Goal: Obtain resource: Download file/media

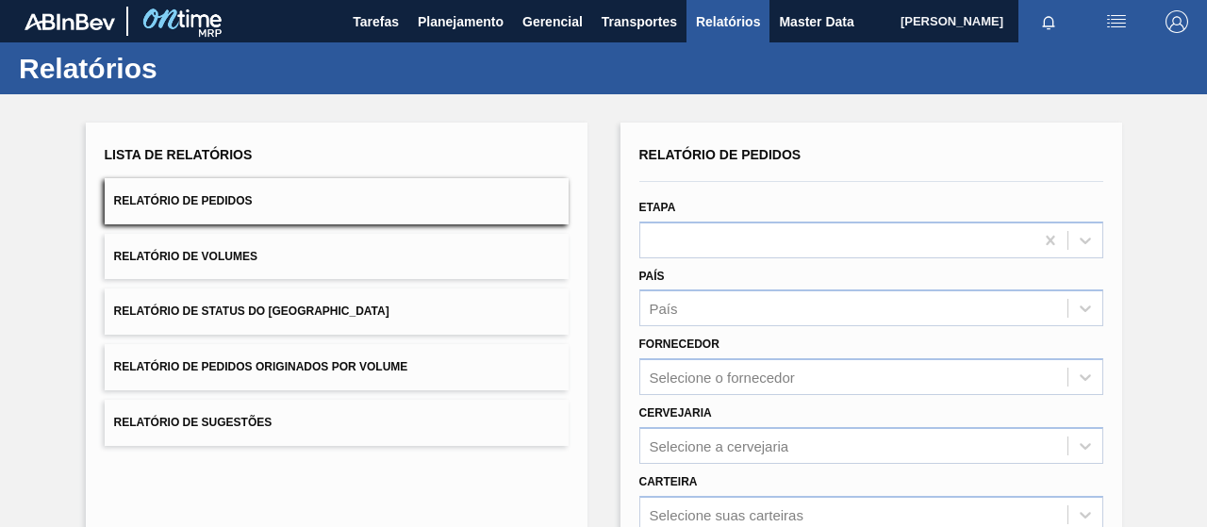
click at [355, 317] on button "Relatório de Status do [GEOGRAPHIC_DATA]" at bounding box center [337, 312] width 464 height 46
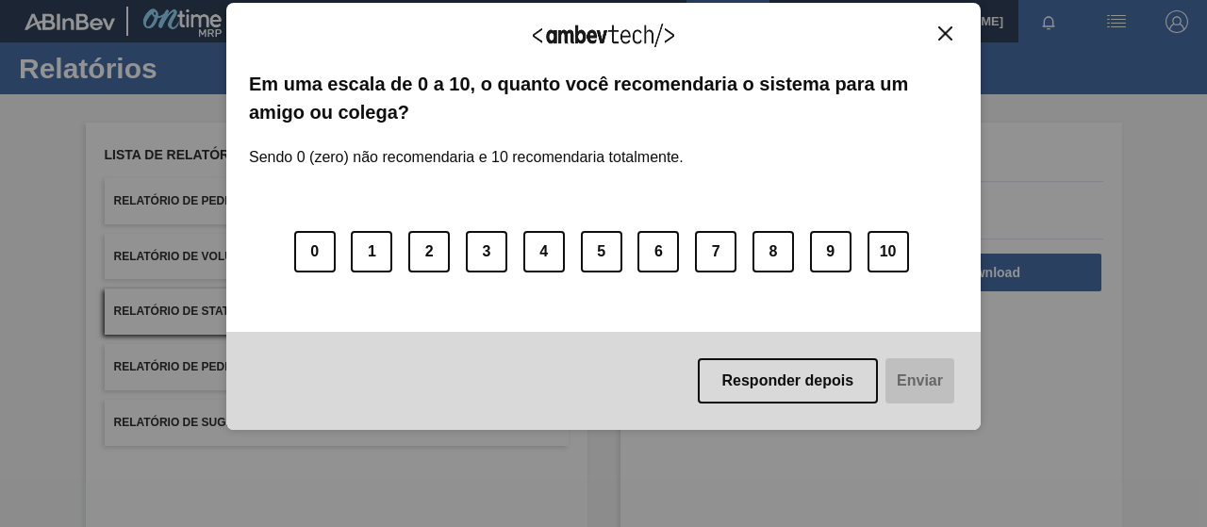
click at [204, 212] on div "Agradecemos seu feedback! Em uma escala de 0 a 10, o quanto você recomendaria o…" at bounding box center [603, 263] width 1207 height 527
click at [949, 37] on img "Close" at bounding box center [946, 33] width 14 height 14
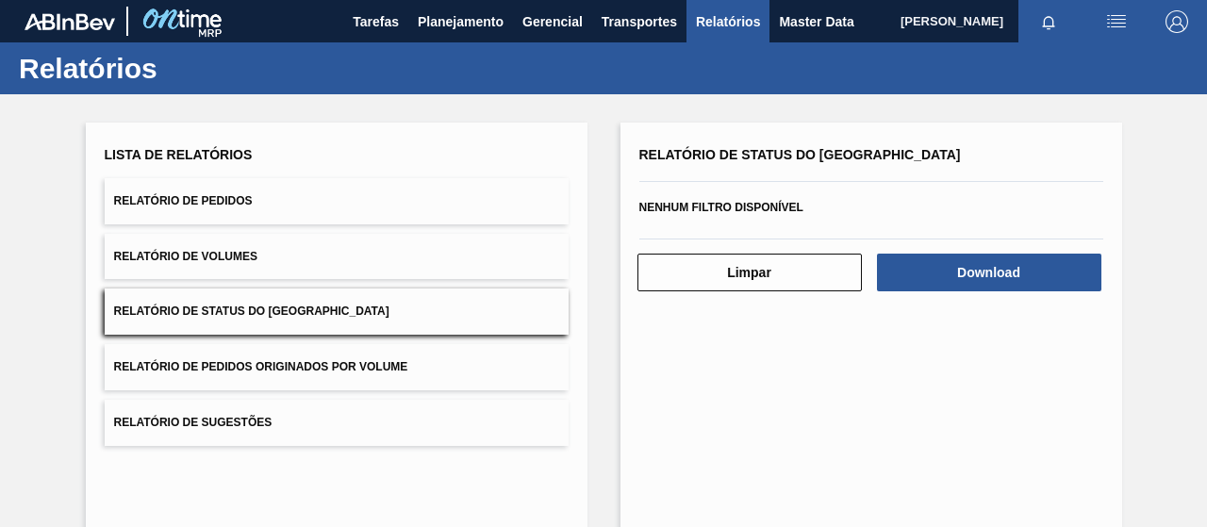
click at [274, 186] on button "Relatório de Pedidos" at bounding box center [337, 201] width 464 height 46
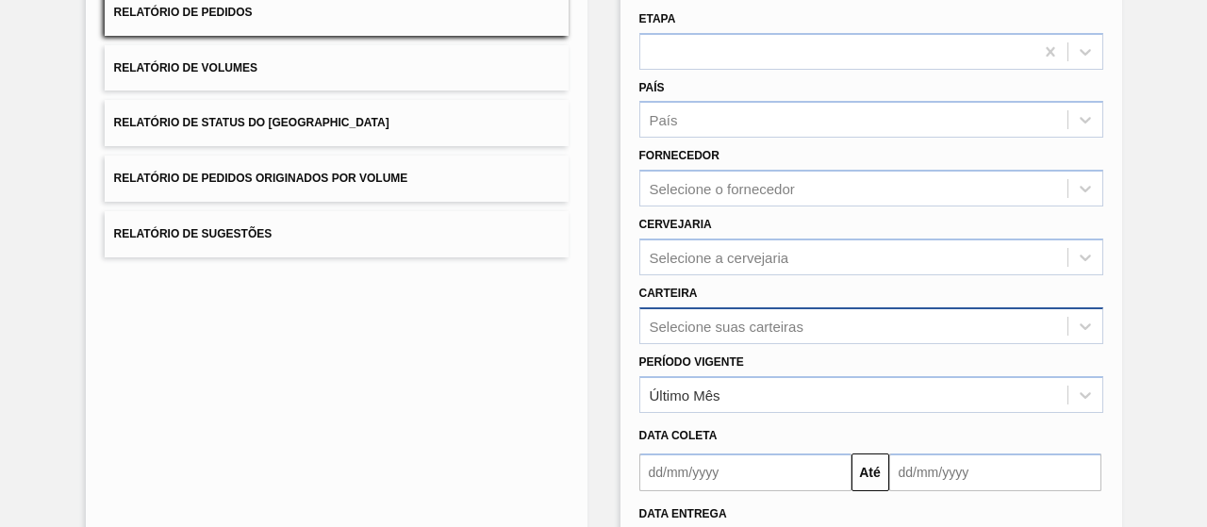
click at [746, 333] on div "Selecione suas carteiras" at bounding box center [872, 326] width 464 height 37
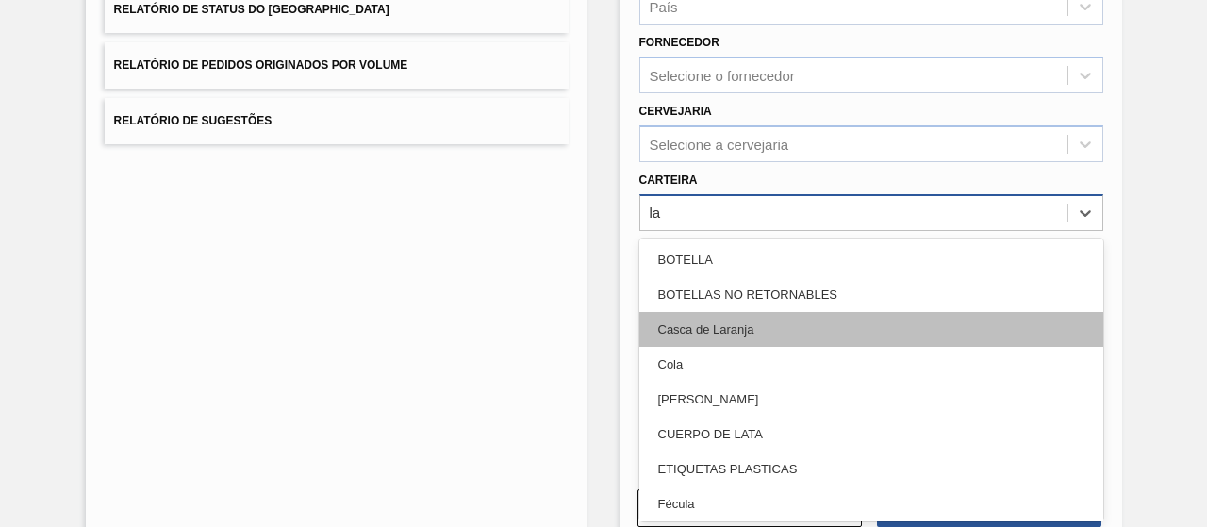
type input "lat"
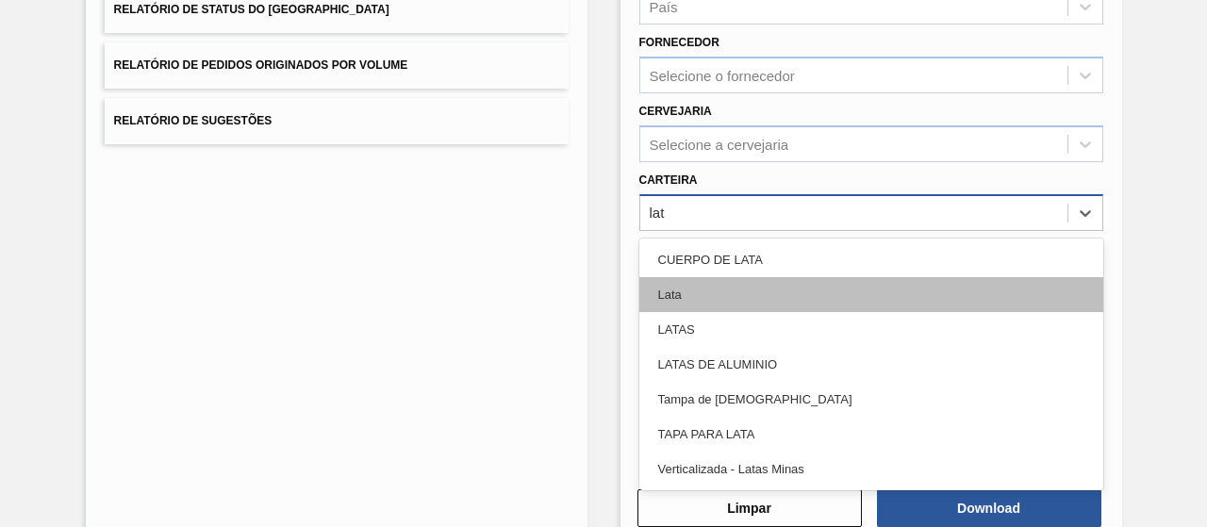
click at [712, 284] on div "Lata" at bounding box center [872, 294] width 464 height 35
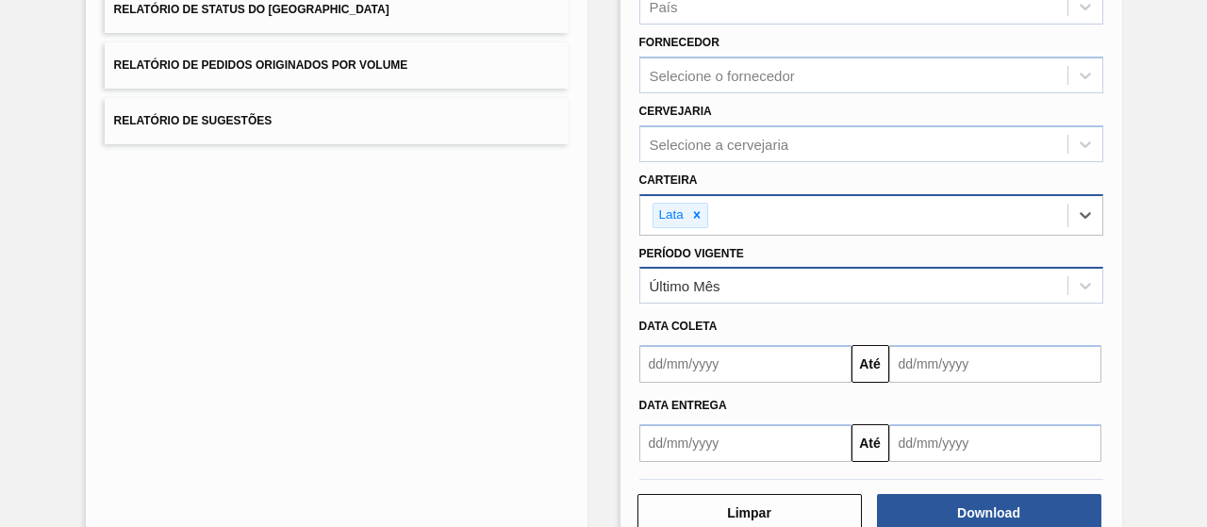
scroll to position [348, 0]
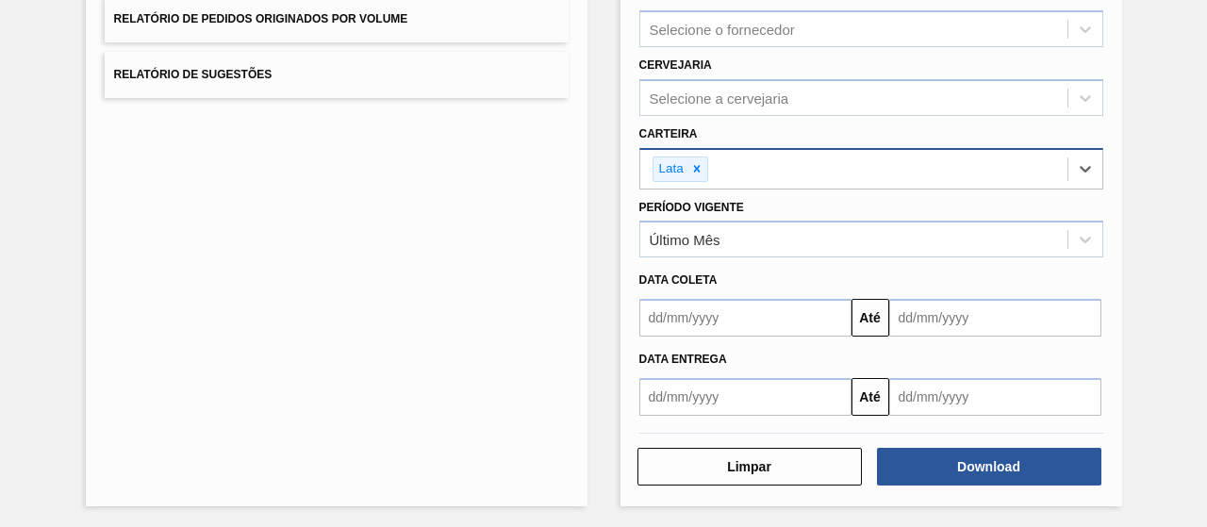
click at [745, 302] on input "text" at bounding box center [746, 318] width 212 height 38
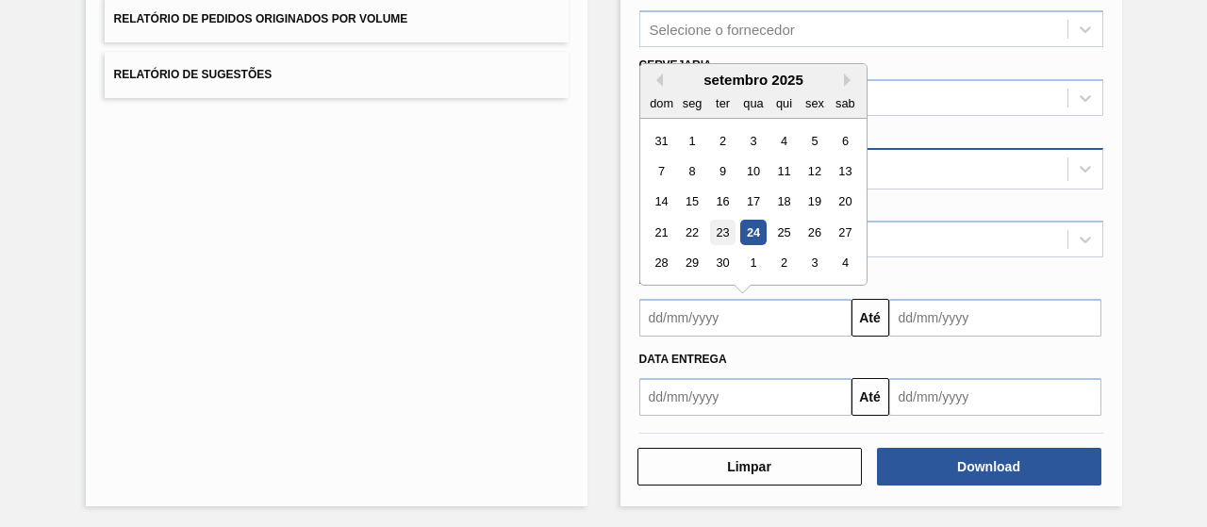
click at [721, 231] on div "23" at bounding box center [721, 232] width 25 height 25
click at [717, 327] on input "[DATE]" at bounding box center [746, 318] width 212 height 38
click at [697, 227] on div "22" at bounding box center [691, 232] width 25 height 25
type input "[DATE]"
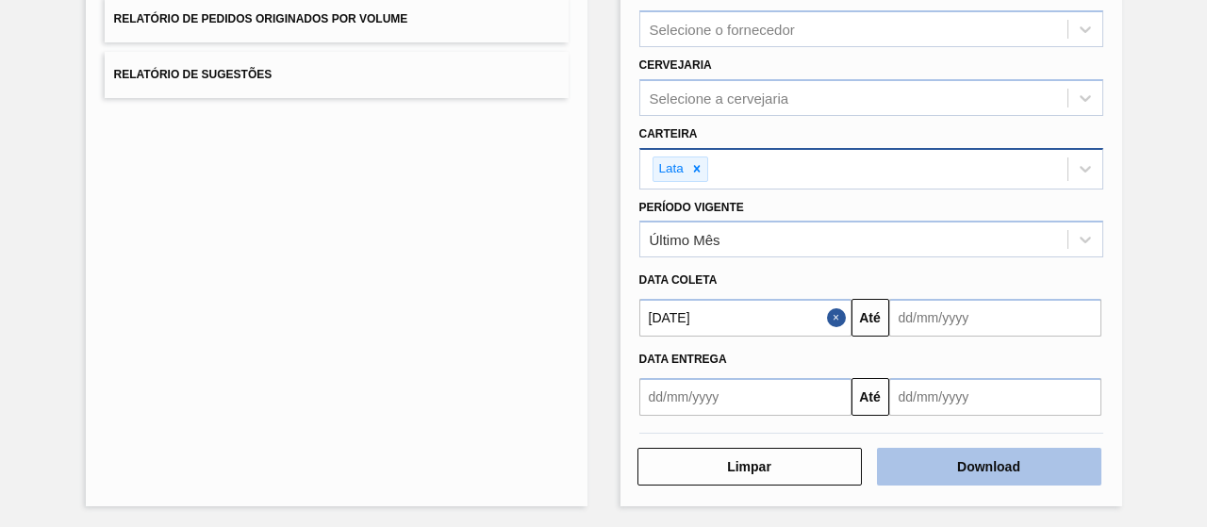
click at [973, 471] on button "Download" at bounding box center [989, 467] width 225 height 38
